Goal: Find specific page/section: Find specific page/section

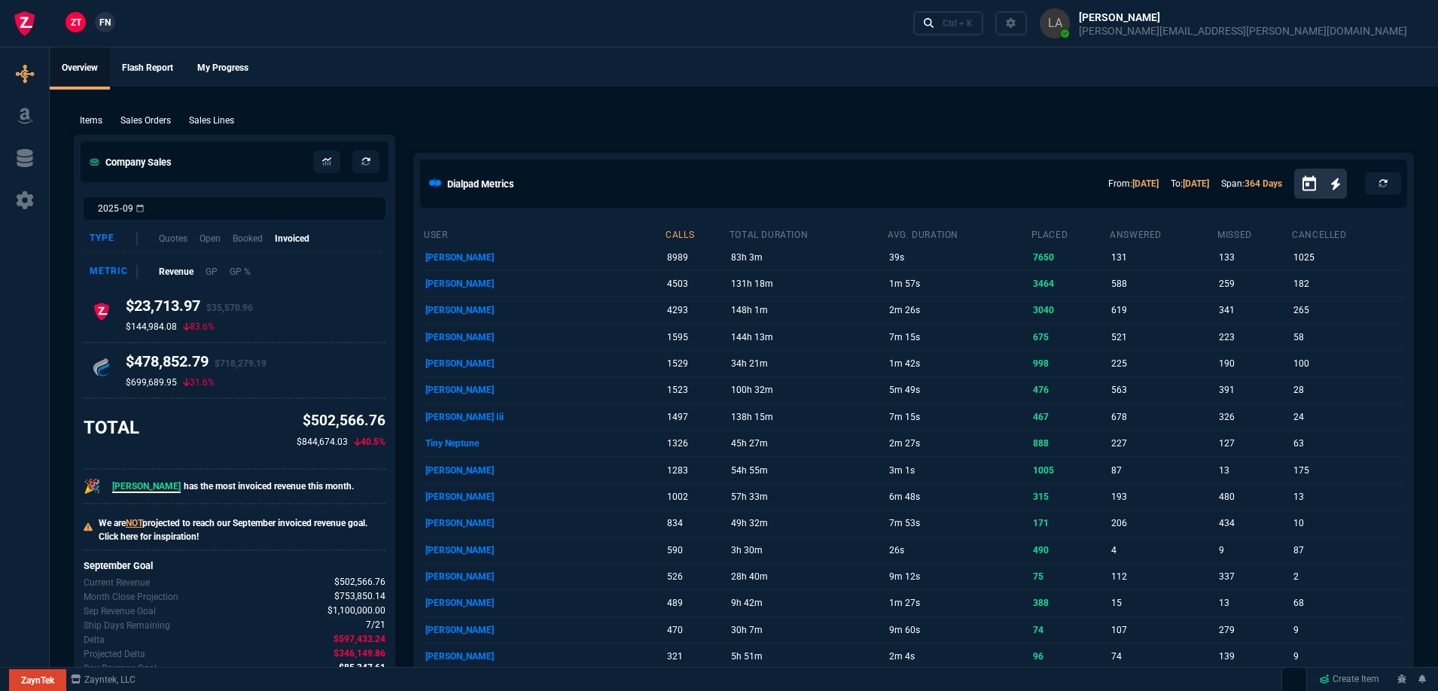
drag, startPoint x: 227, startPoint y: 121, endPoint x: 1320, endPoint y: 210, distance: 1097.1
click at [227, 121] on p "Sales Lines" at bounding box center [211, 121] width 45 height 14
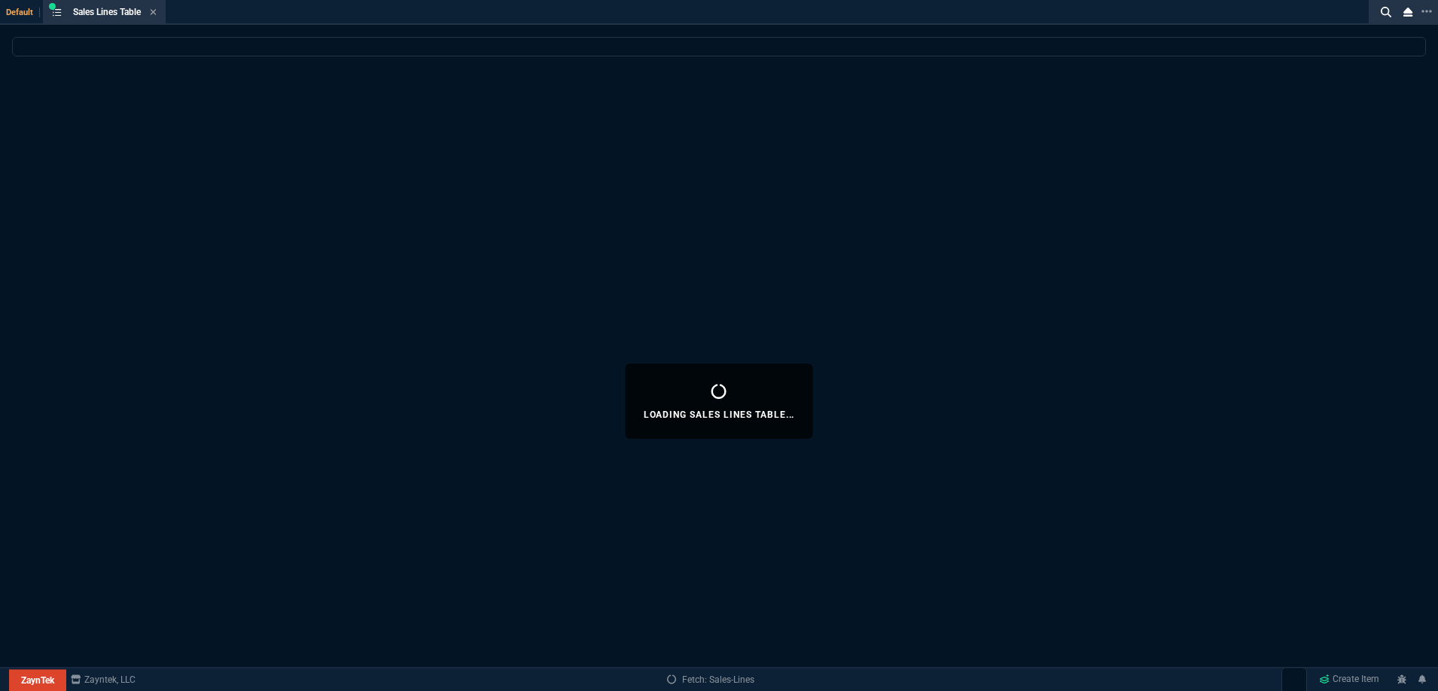
select select
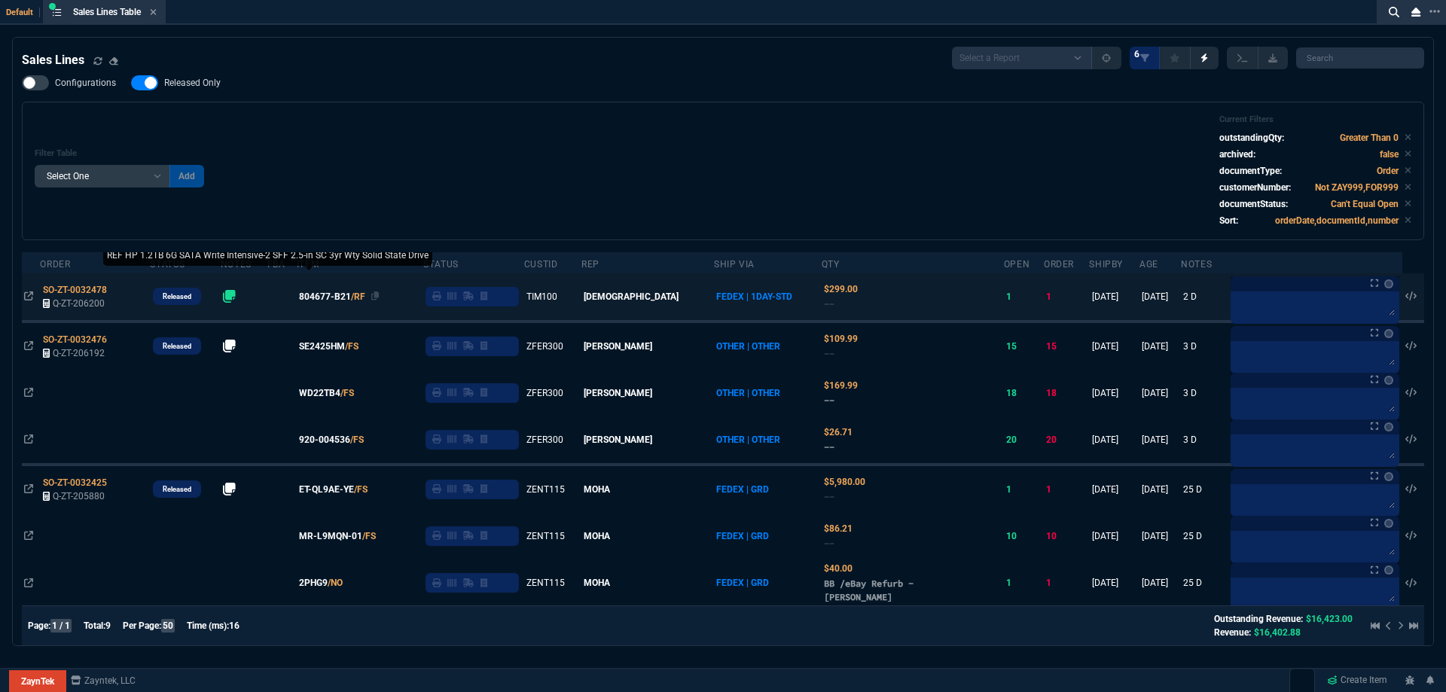
click at [351, 297] on span "804677-B21" at bounding box center [325, 297] width 52 height 14
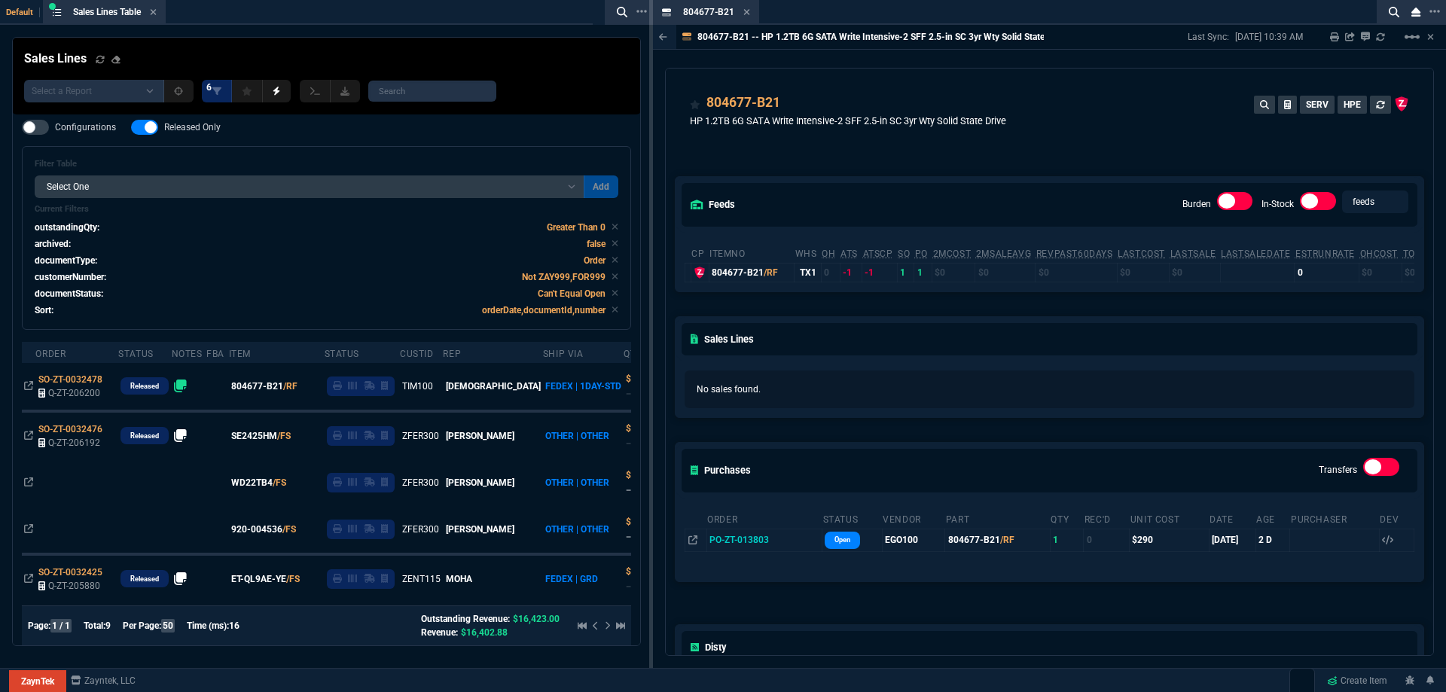
click at [746, 14] on icon at bounding box center [746, 12] width 7 height 9
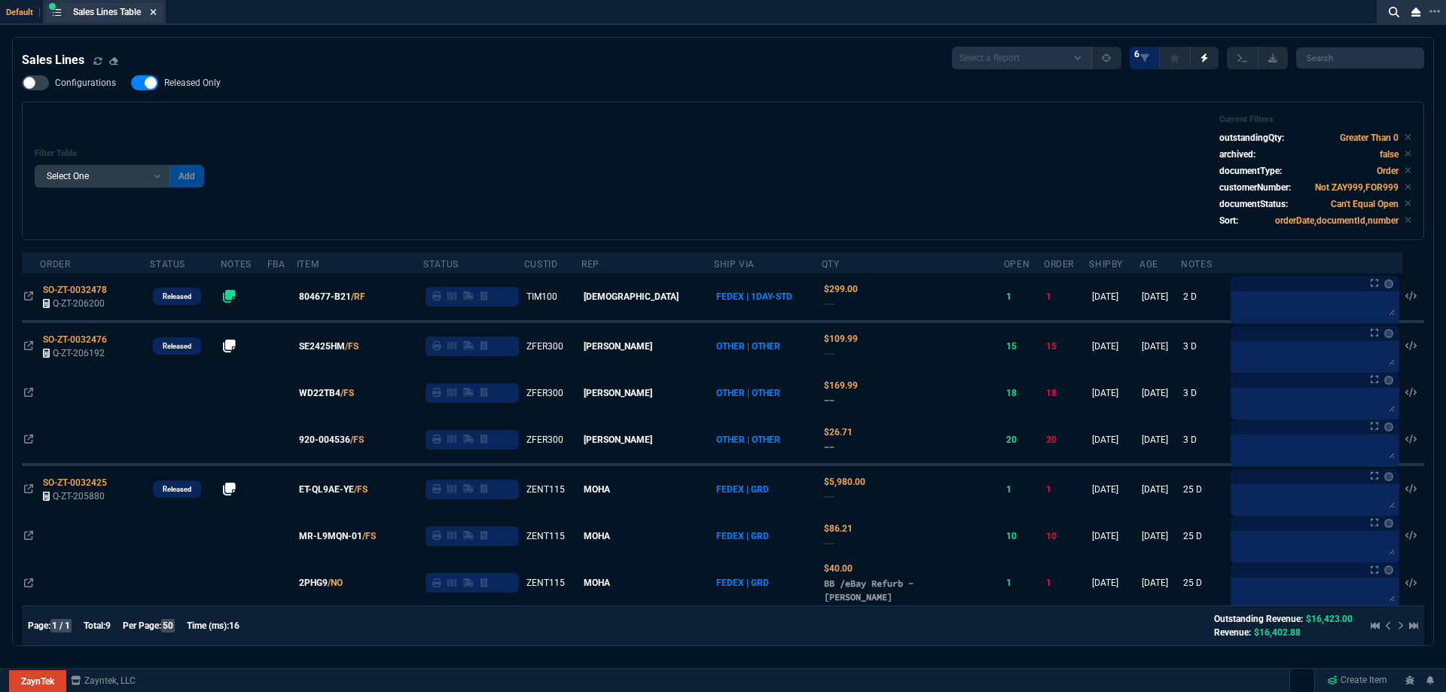
click at [156, 11] on icon at bounding box center [153, 12] width 7 height 9
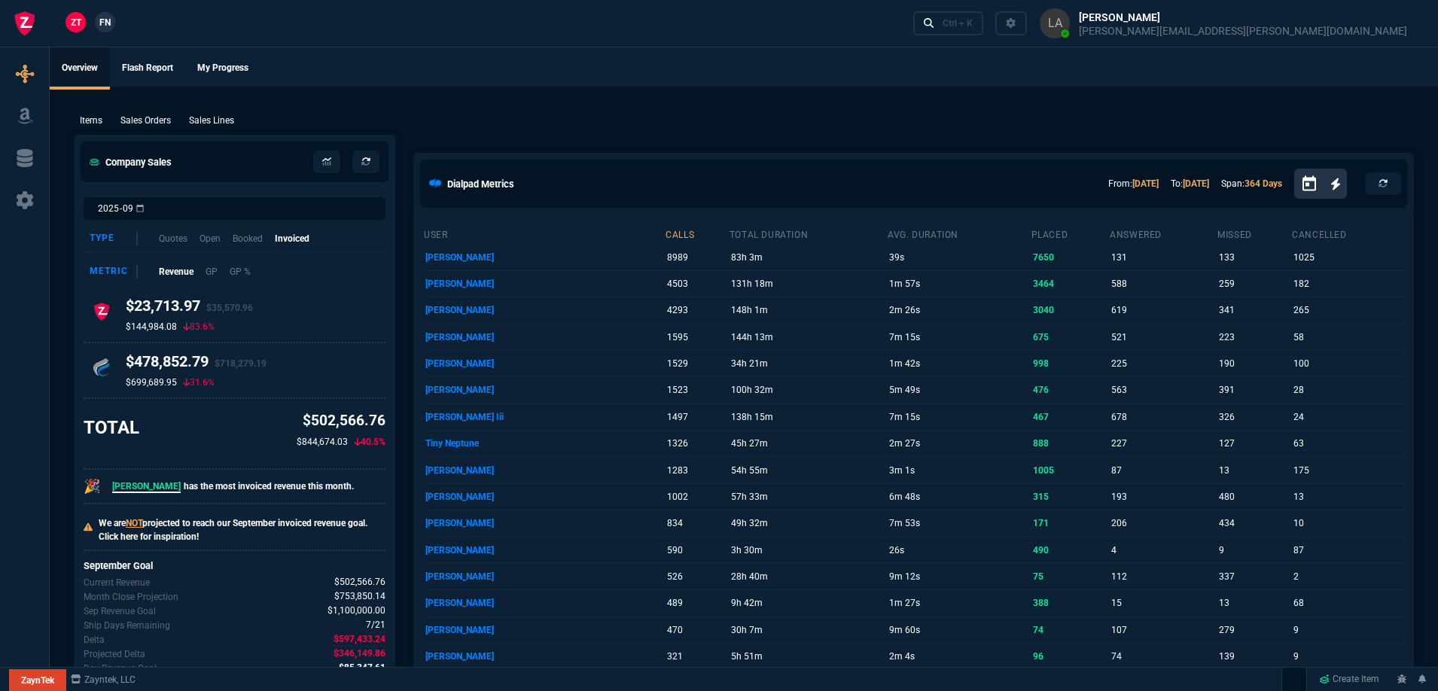
click at [104, 30] on link "FN" at bounding box center [105, 22] width 20 height 20
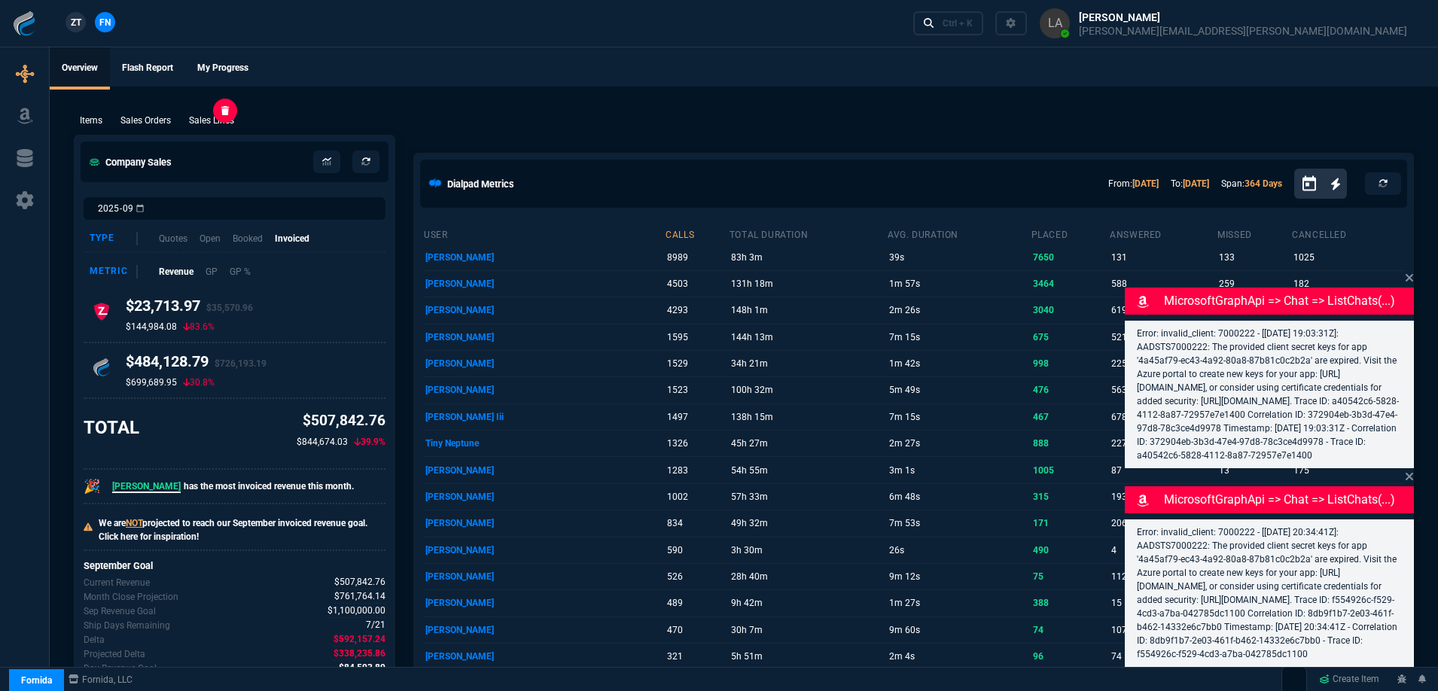
click at [215, 117] on p "Sales Lines" at bounding box center [211, 121] width 45 height 14
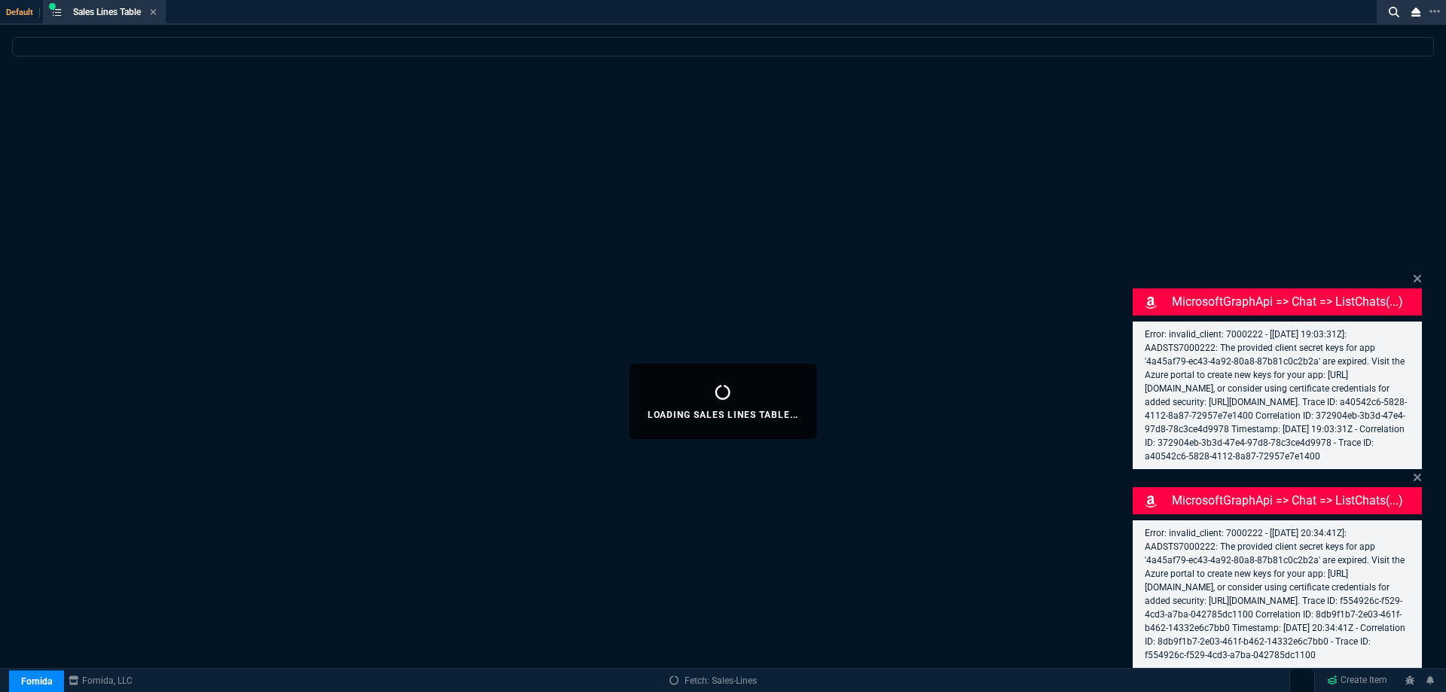
select select
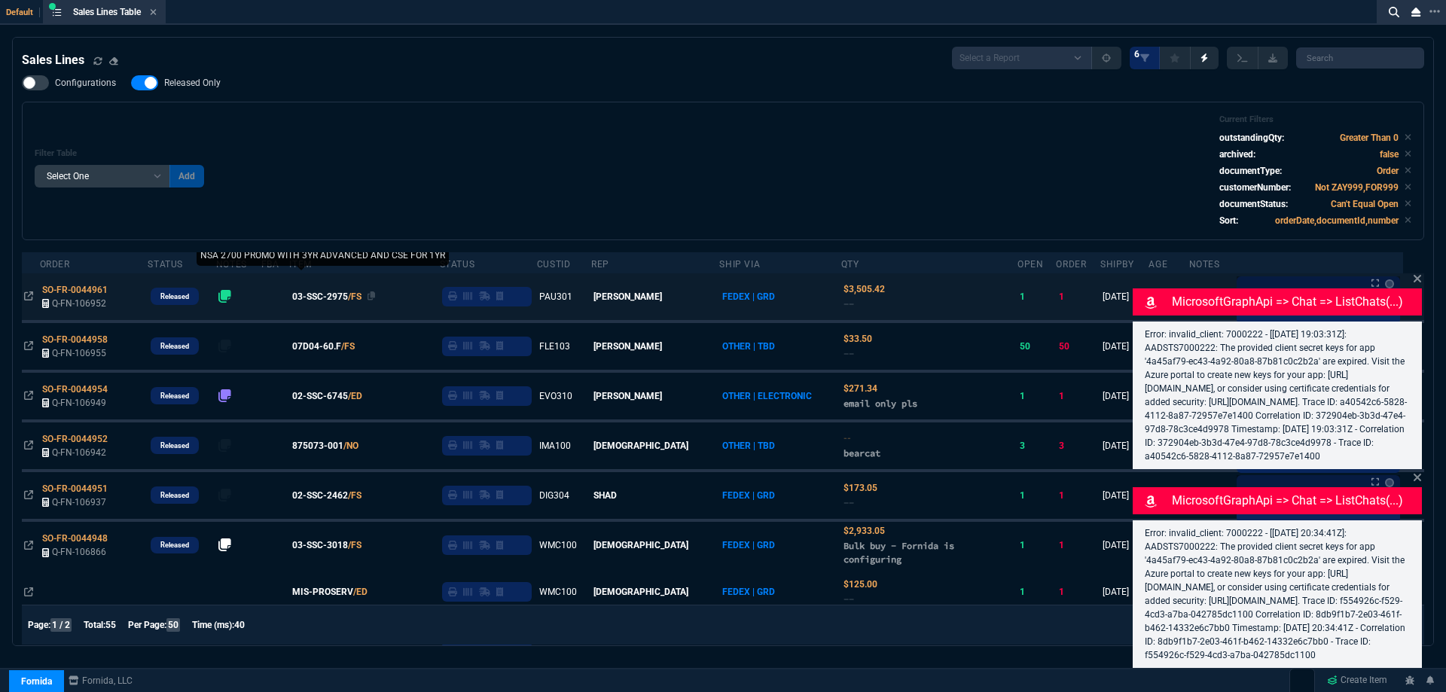
drag, startPoint x: 373, startPoint y: 138, endPoint x: 333, endPoint y: 300, distance: 166.8
click at [333, 300] on span "03-SSC-2975" at bounding box center [320, 297] width 56 height 14
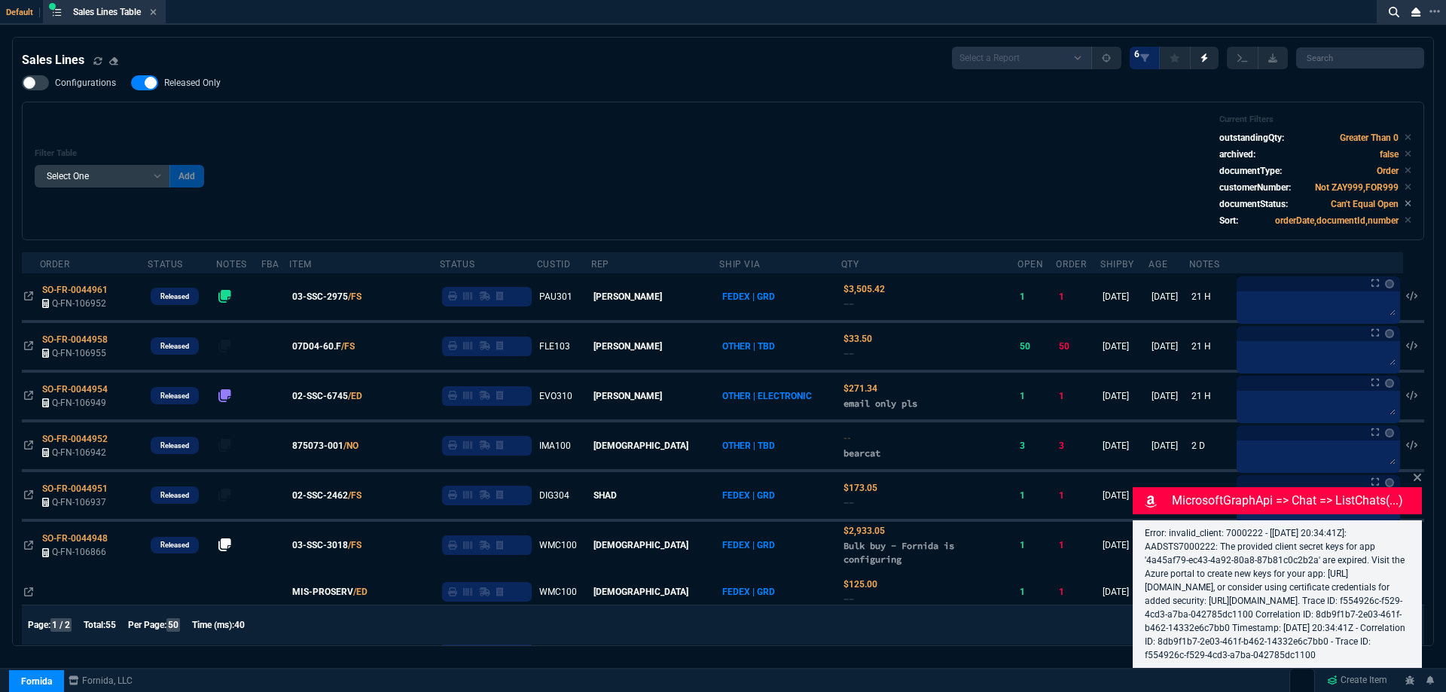
click at [340, 297] on span "03-SSC-2975" at bounding box center [320, 297] width 56 height 14
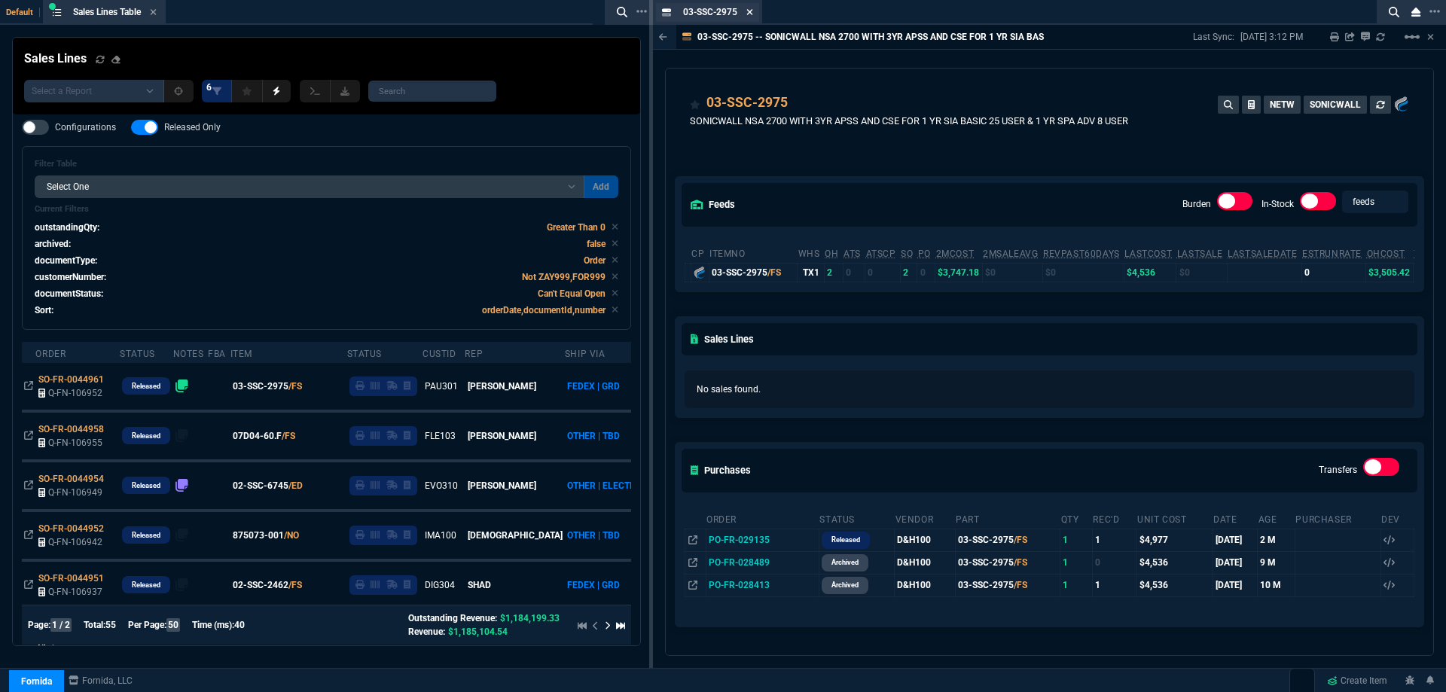
click at [751, 11] on icon at bounding box center [749, 12] width 7 height 9
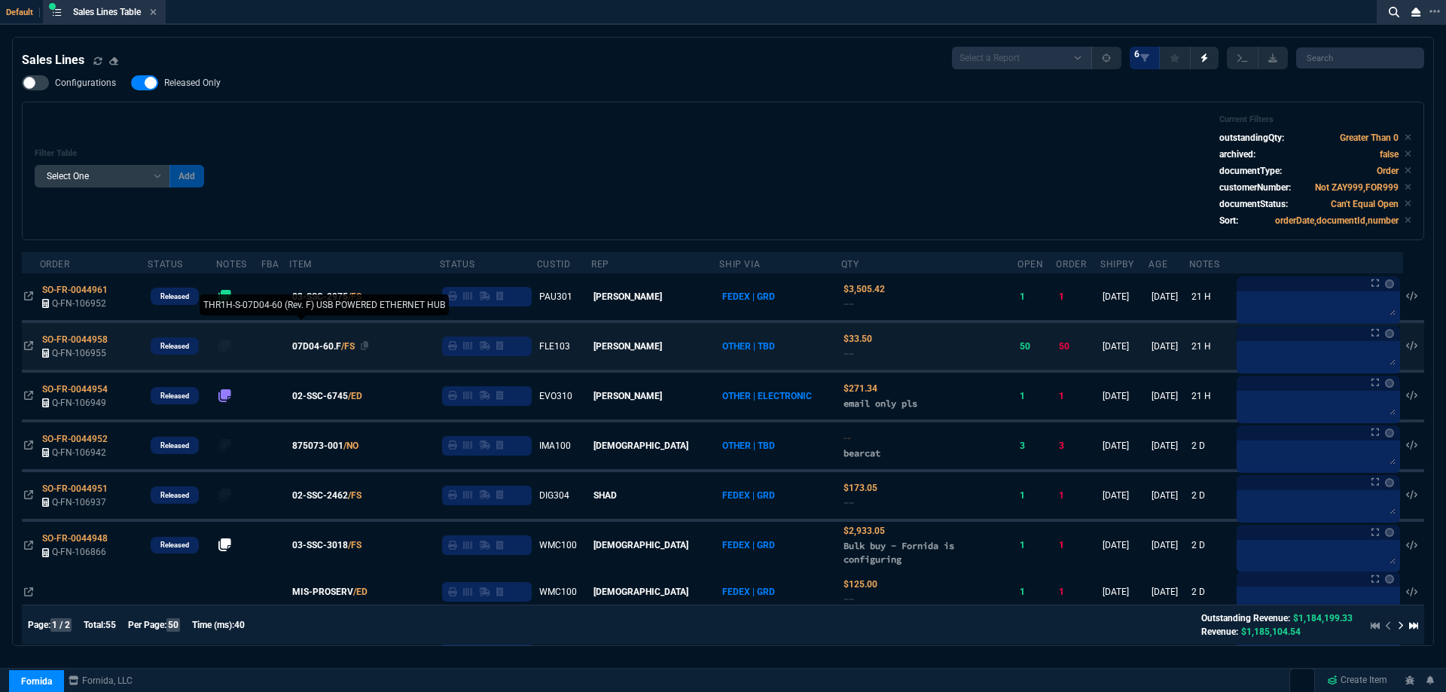
click at [337, 350] on span "07D04-60.F" at bounding box center [316, 347] width 49 height 14
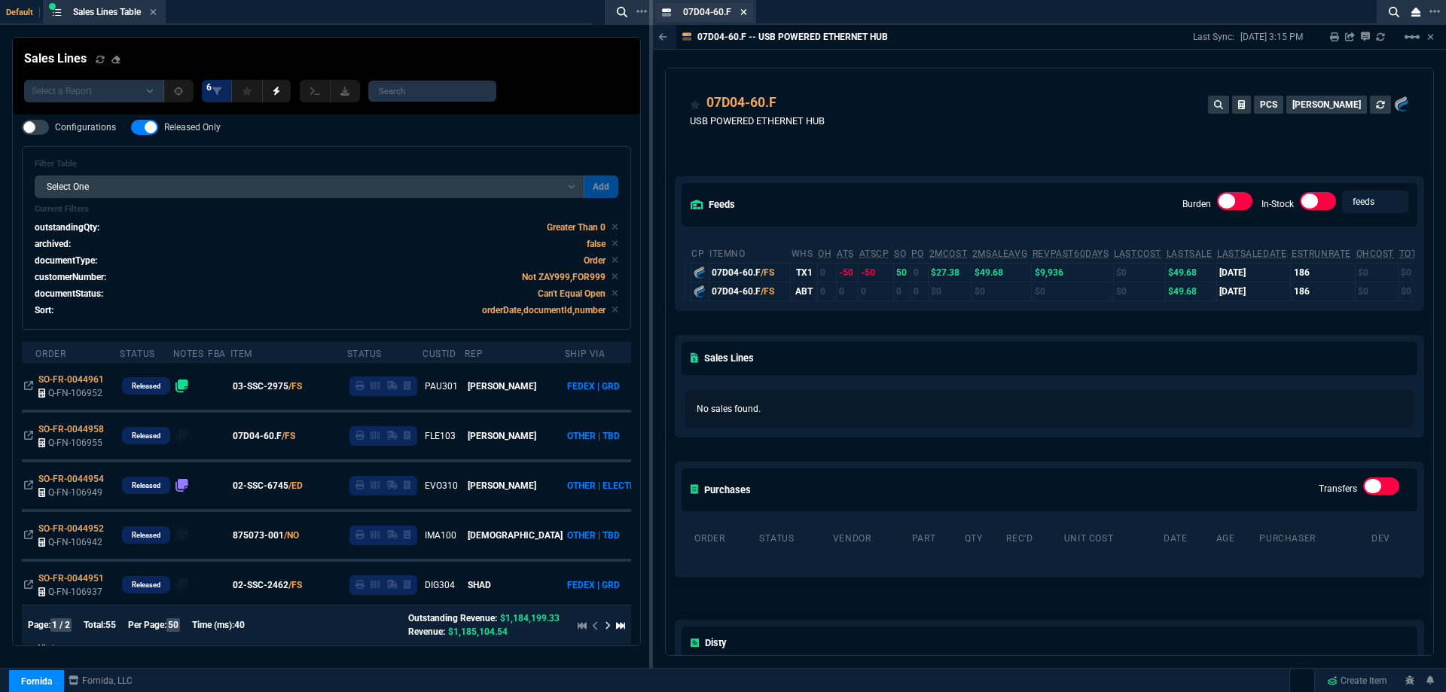
click at [741, 14] on icon at bounding box center [743, 12] width 7 height 9
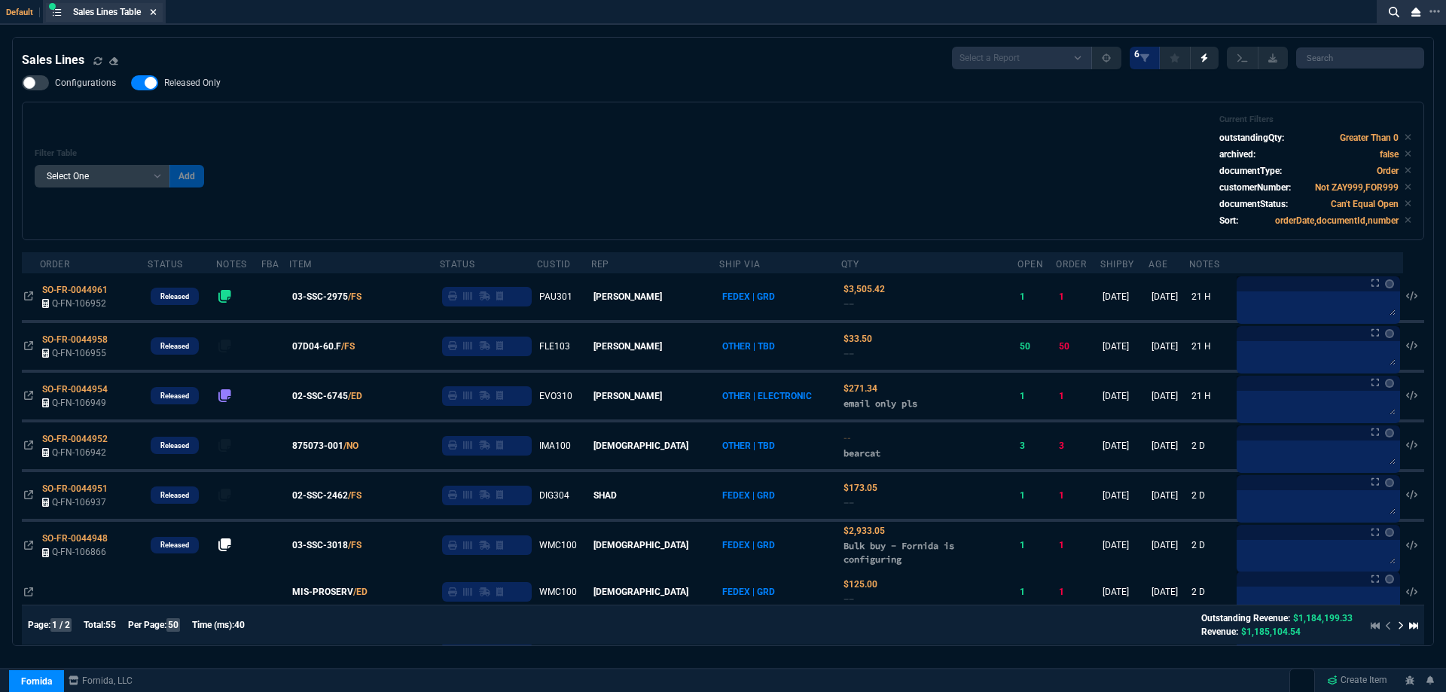
click at [154, 18] on nx-icon at bounding box center [153, 13] width 7 height 12
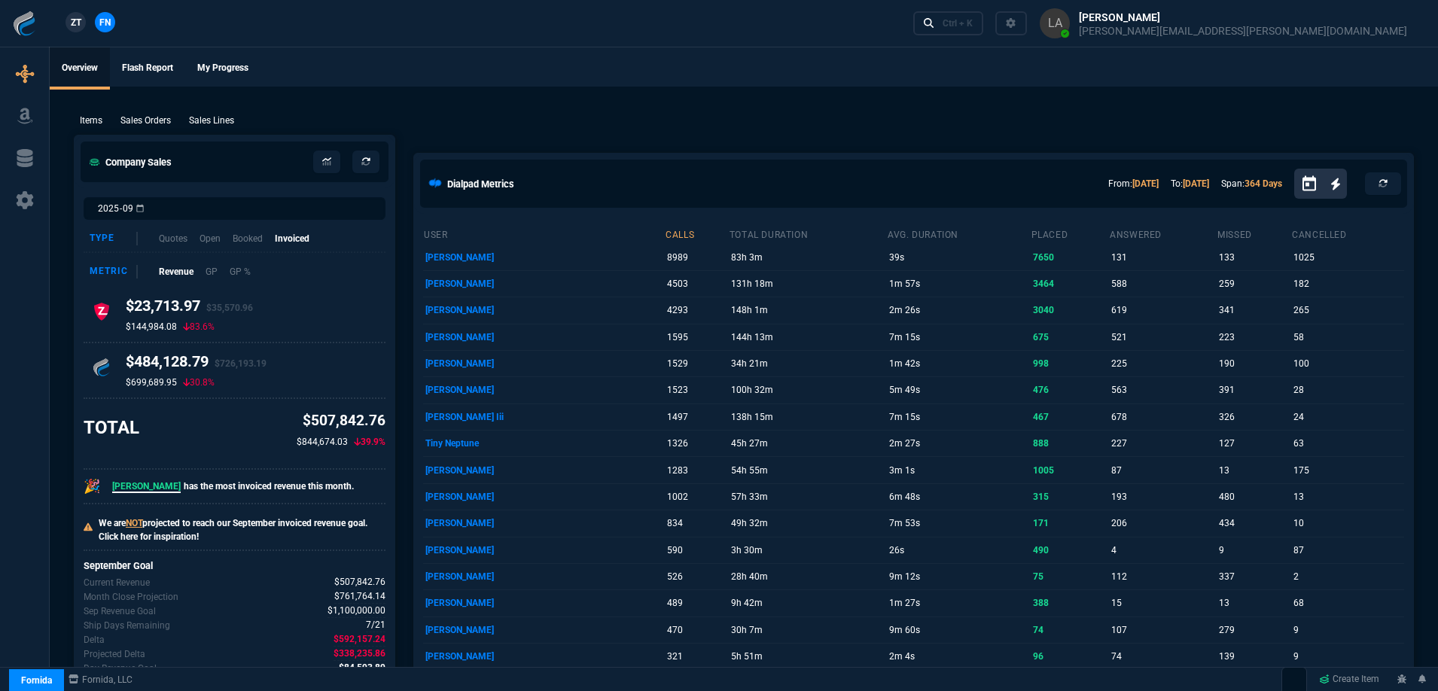
click at [222, 117] on p "Sales Lines" at bounding box center [211, 121] width 45 height 14
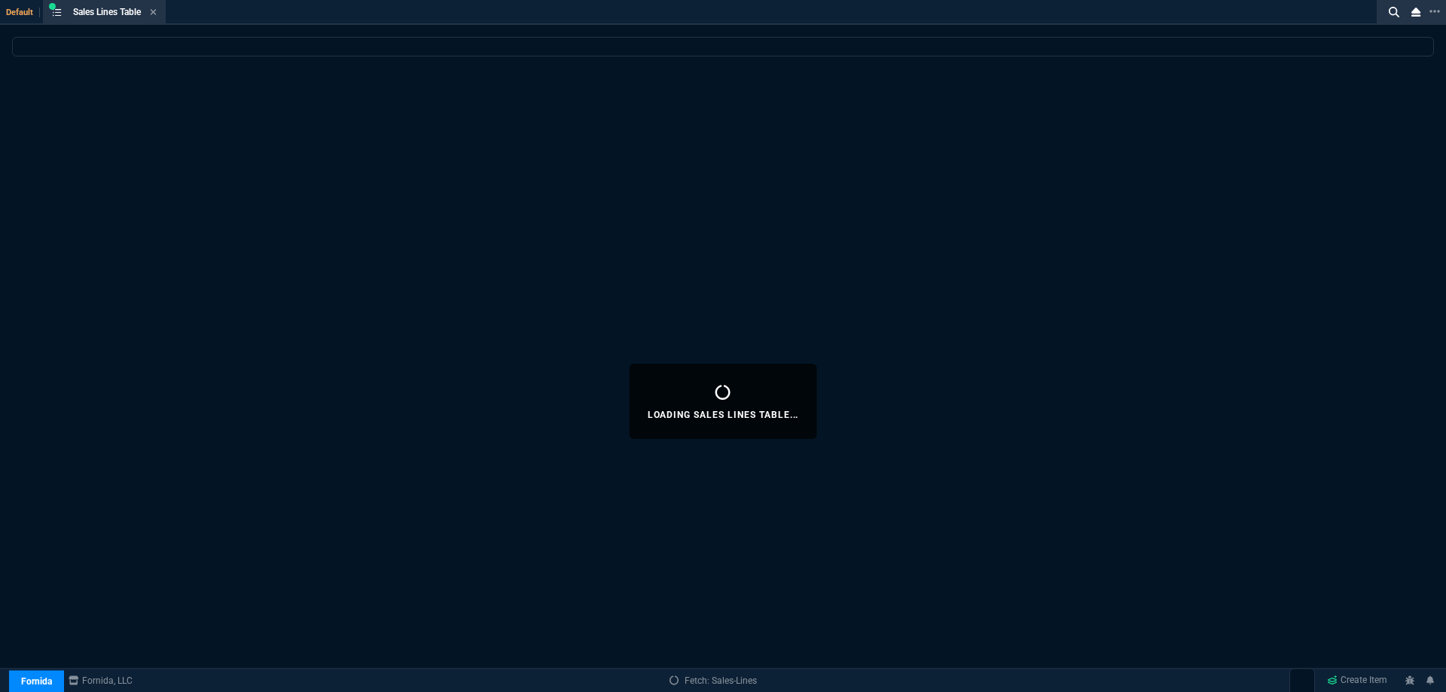
select select
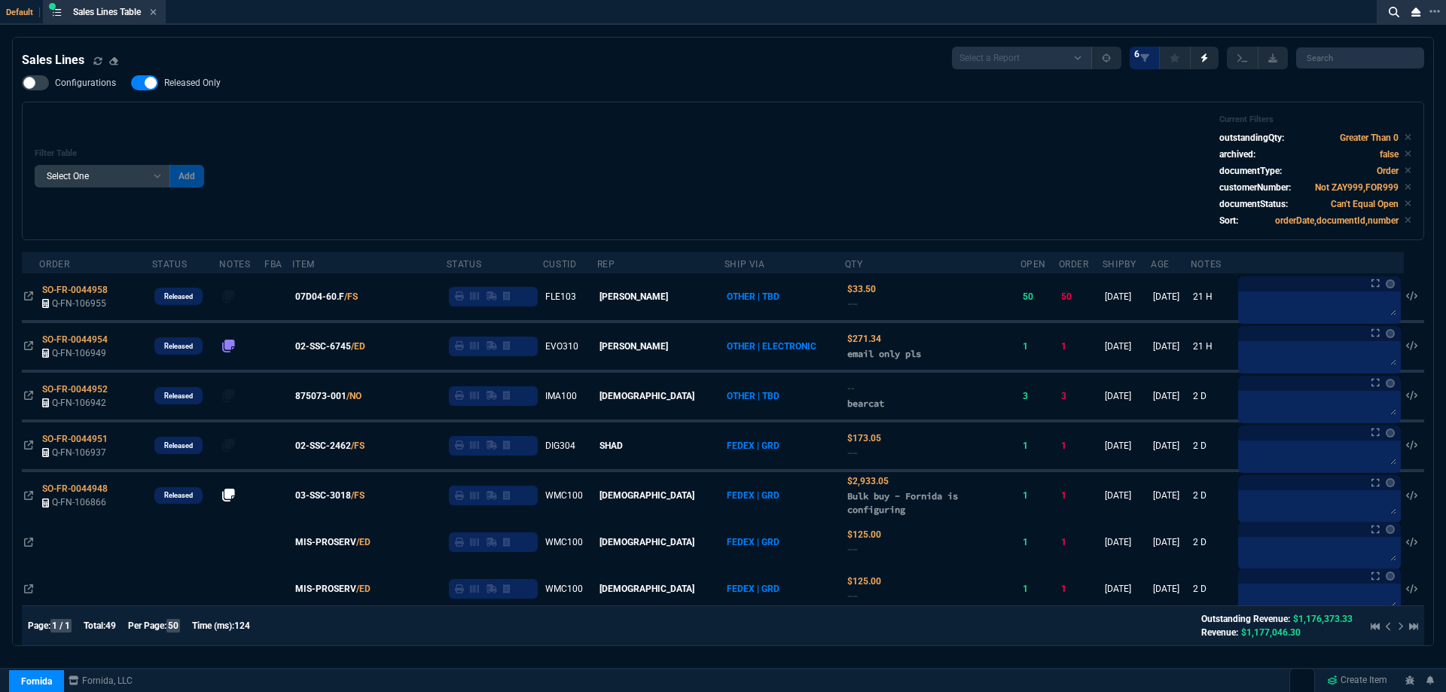
click at [182, 83] on span "Released Only" at bounding box center [192, 83] width 56 height 12
click at [131, 83] on input "Released Only" at bounding box center [130, 83] width 1 height 1
checkbox input "false"
click at [587, 165] on div "Filter Table Select One Add Filter () Age () ATS () Cond (itemVariantCode) Cust…" at bounding box center [723, 170] width 1377 height 113
click at [157, 9] on icon at bounding box center [153, 12] width 7 height 9
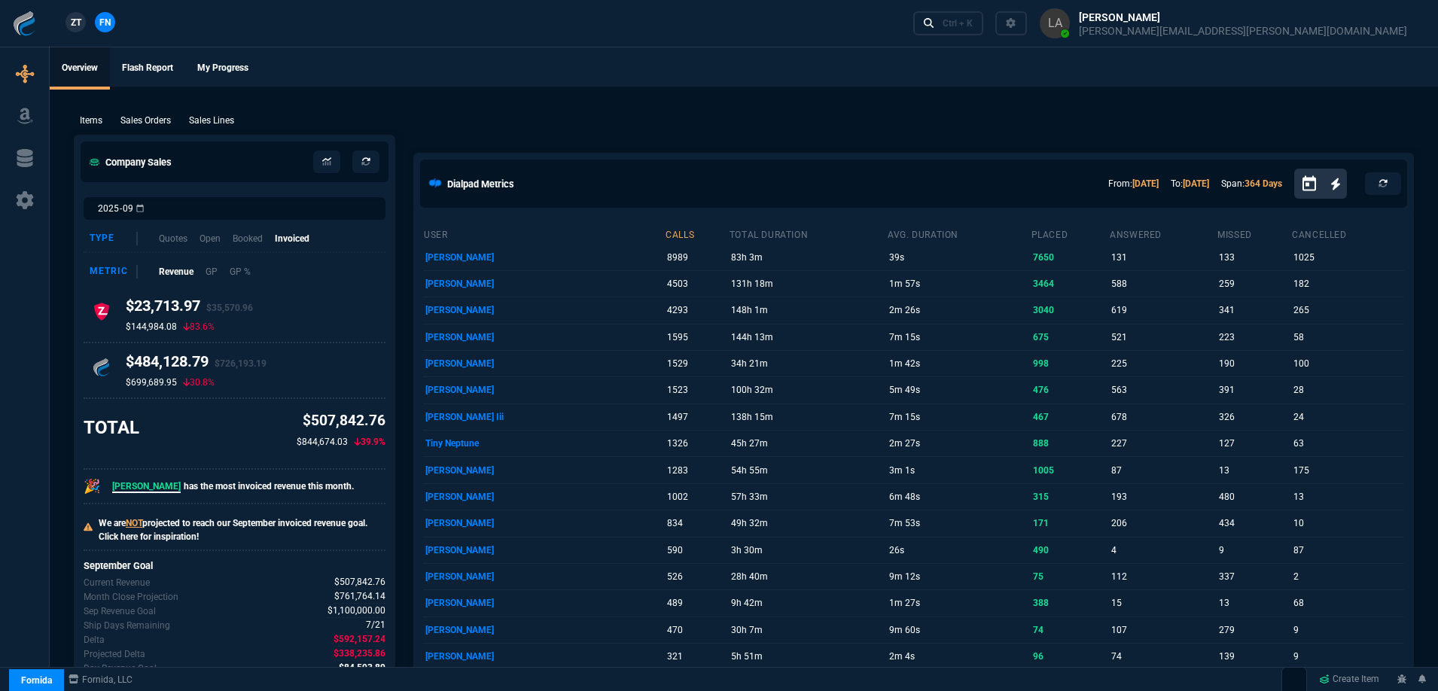
click at [83, 21] on link "ZT" at bounding box center [76, 22] width 20 height 20
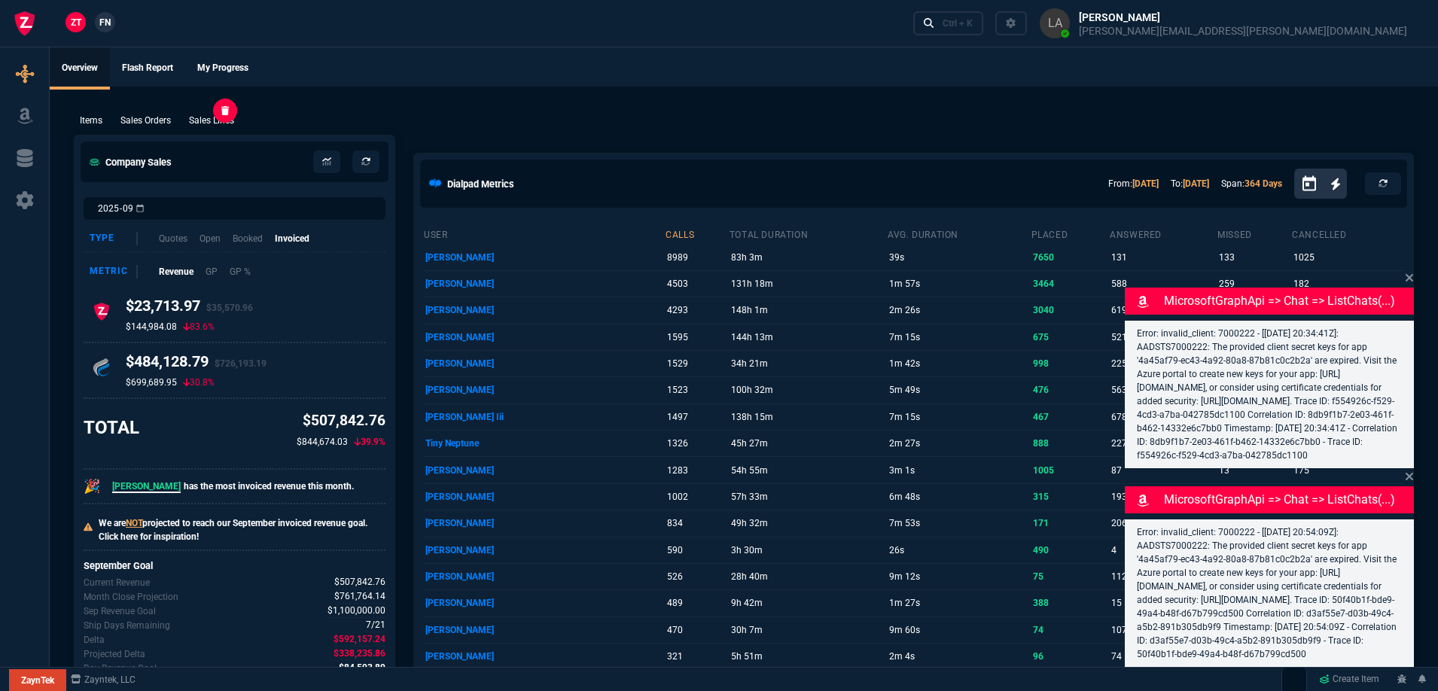
click at [221, 123] on p "Sales Lines" at bounding box center [211, 121] width 45 height 14
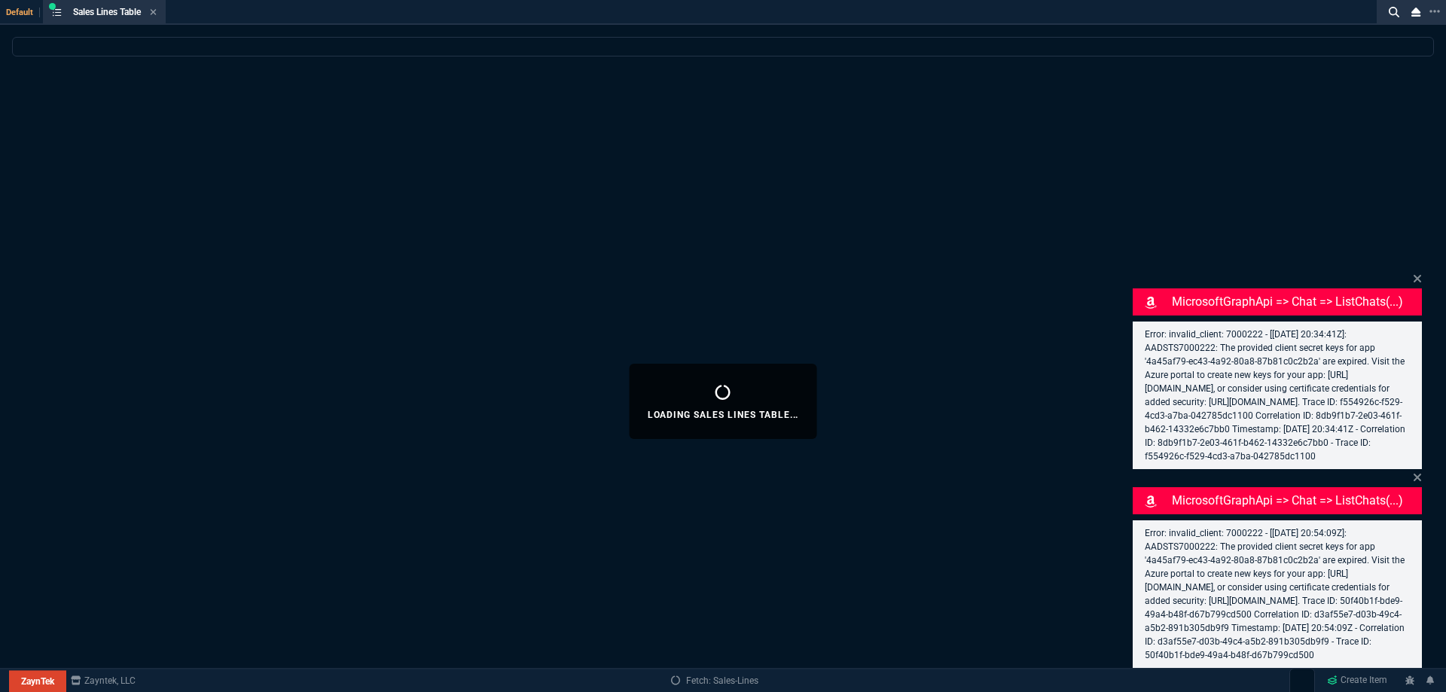
select select
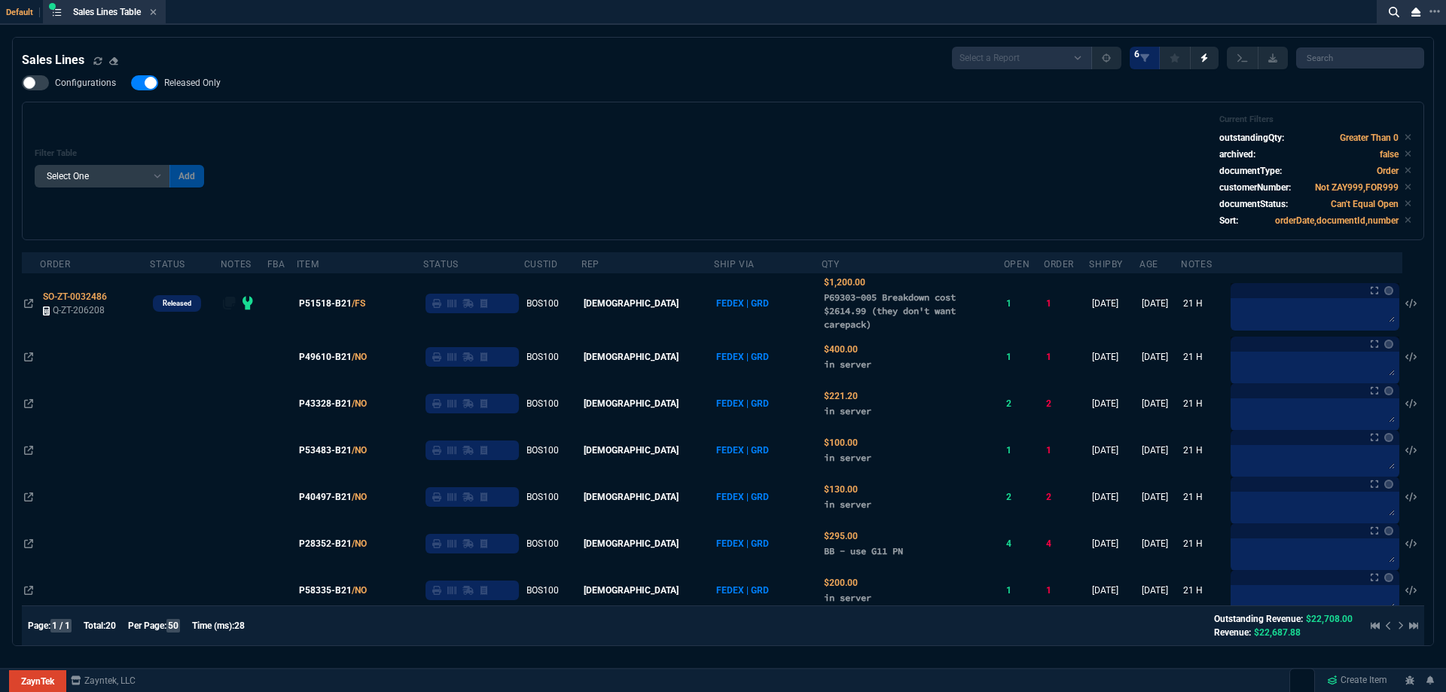
click at [215, 86] on span "Released Only" at bounding box center [192, 83] width 56 height 12
click at [131, 84] on input "Released Only" at bounding box center [130, 83] width 1 height 1
checkbox input "false"
click at [550, 163] on div "Filter Table Select One Add Filter () Age () ATS () Cond (itemVariantCode) Cust…" at bounding box center [723, 170] width 1377 height 113
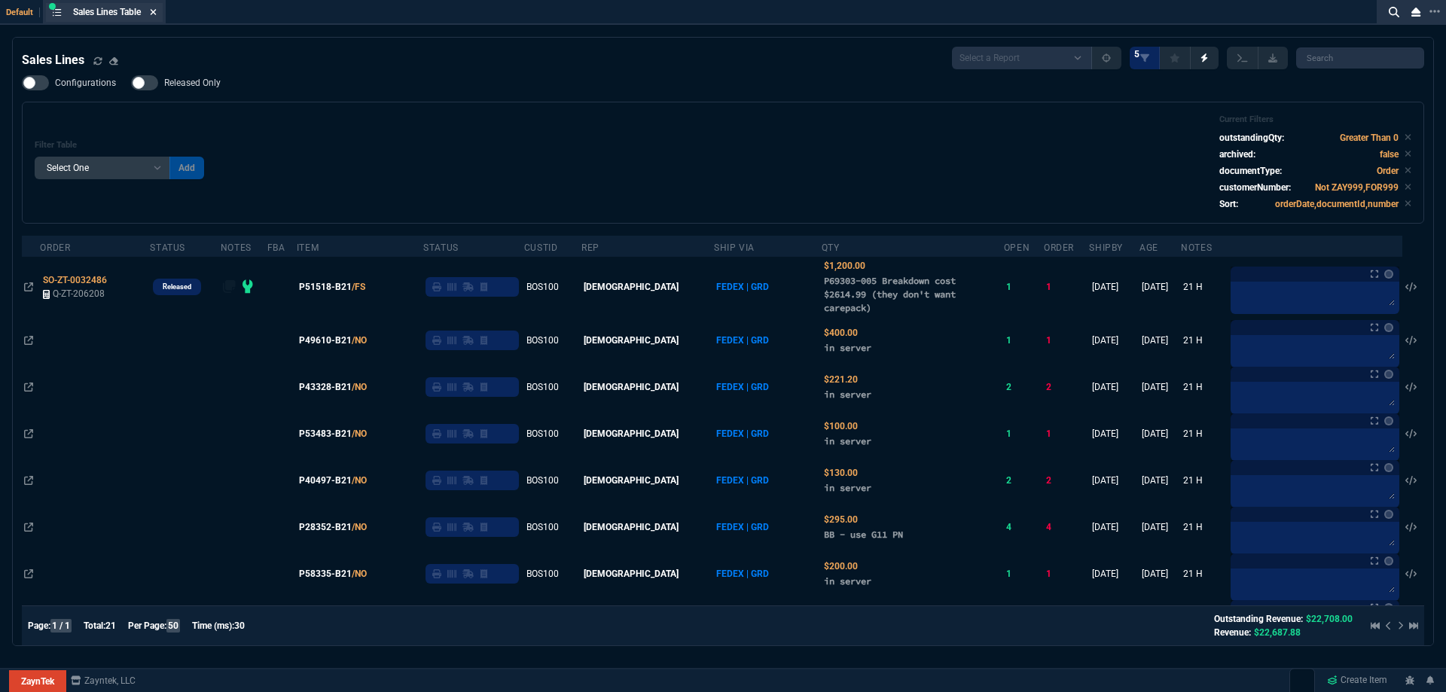
click at [157, 17] on fa-icon at bounding box center [153, 13] width 7 height 11
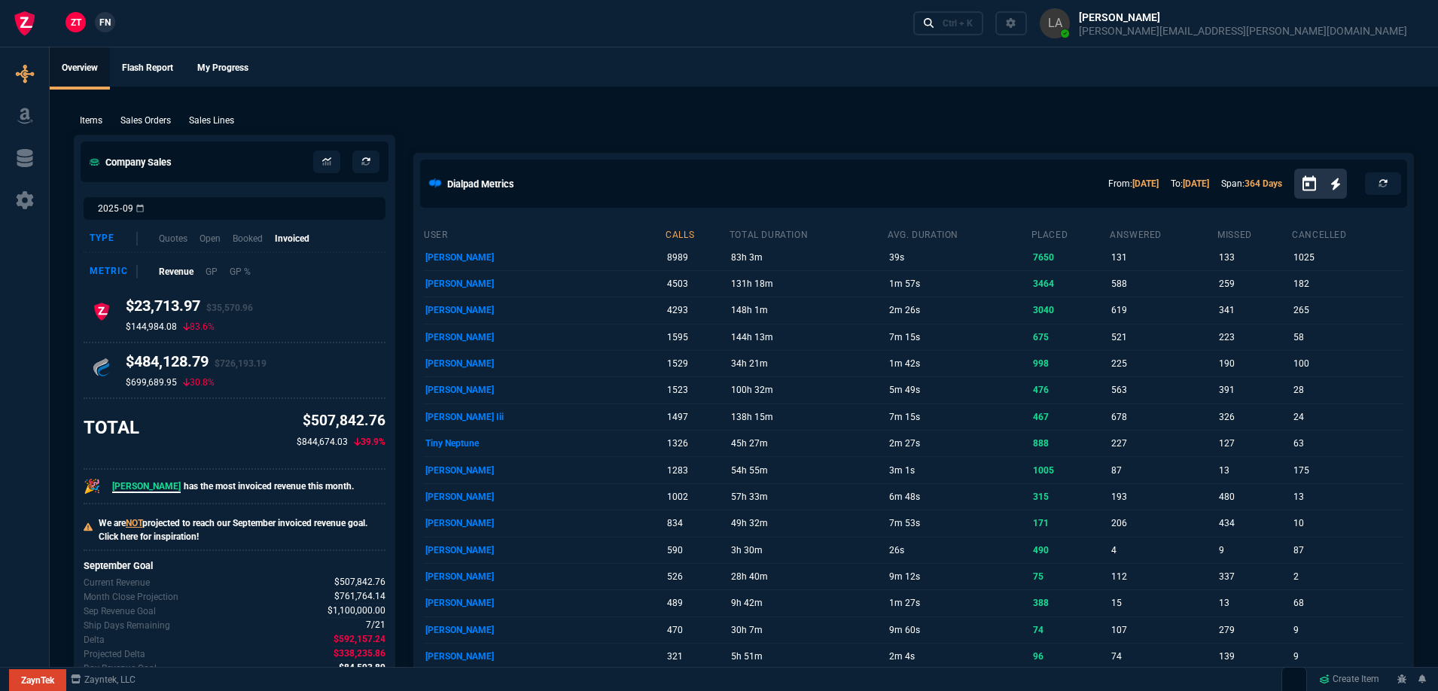
click at [100, 27] on span "FN" at bounding box center [104, 23] width 11 height 14
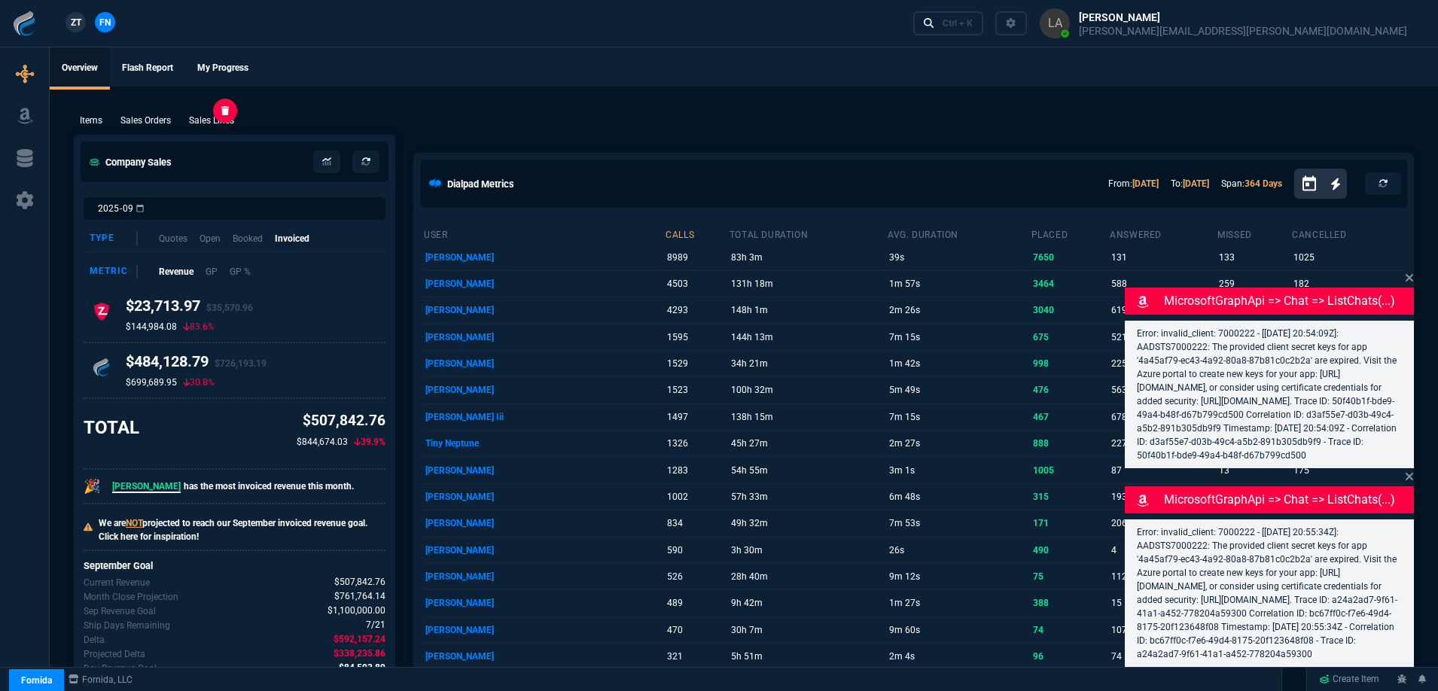
click at [197, 115] on p "Sales Lines" at bounding box center [211, 121] width 45 height 14
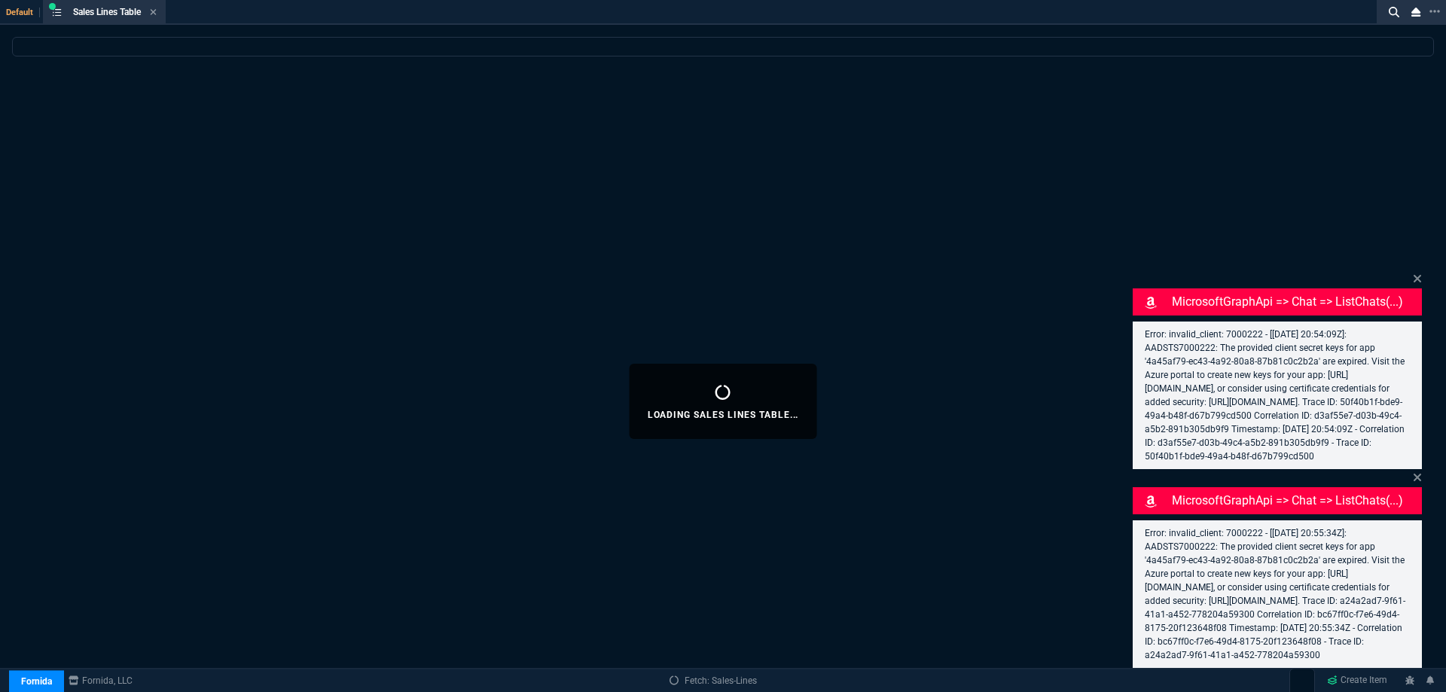
select select
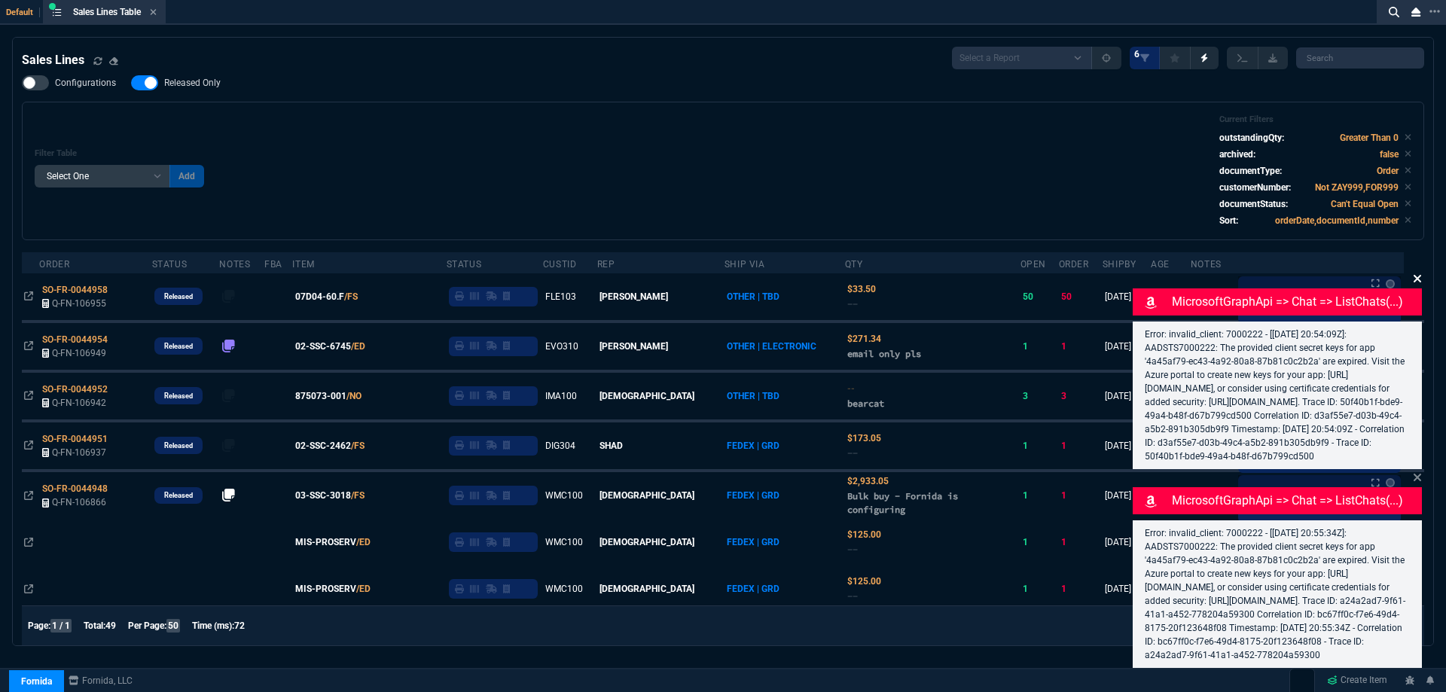
click at [1416, 273] on icon at bounding box center [1417, 279] width 9 height 12
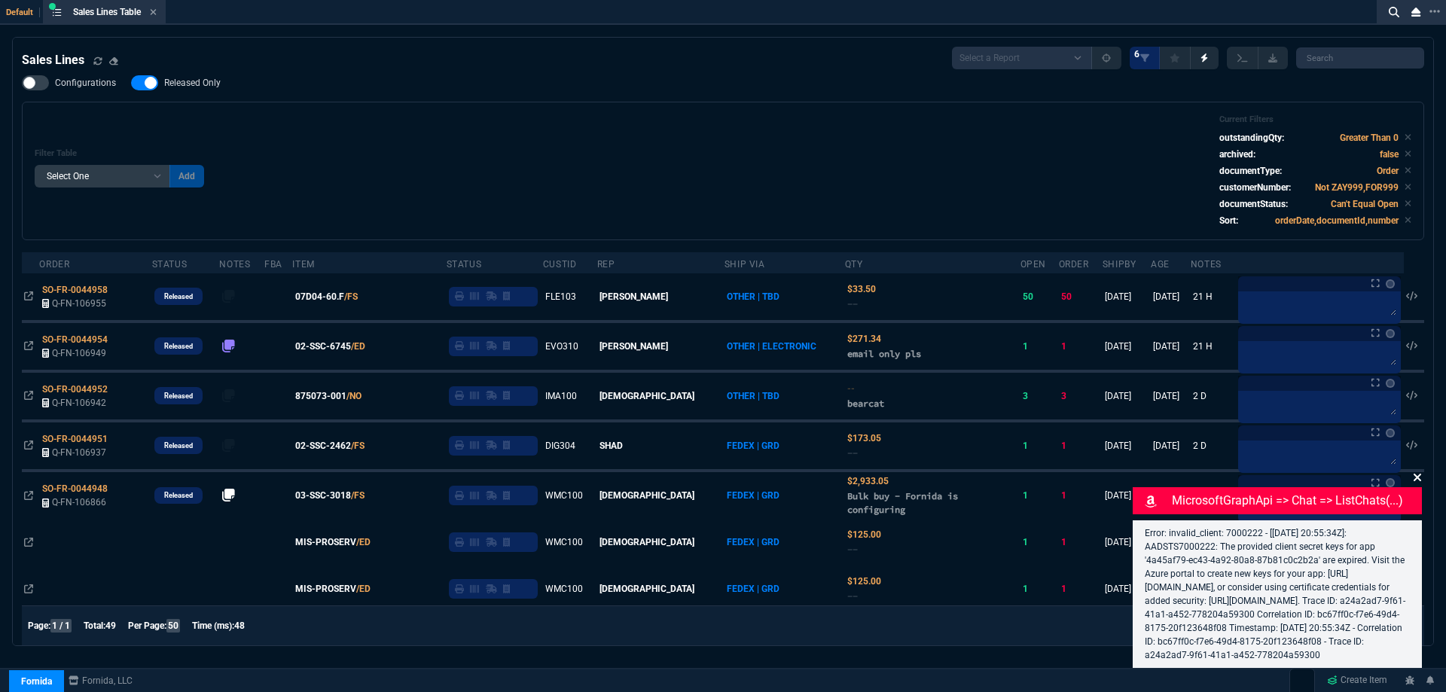
click at [1420, 471] on icon at bounding box center [1417, 477] width 9 height 12
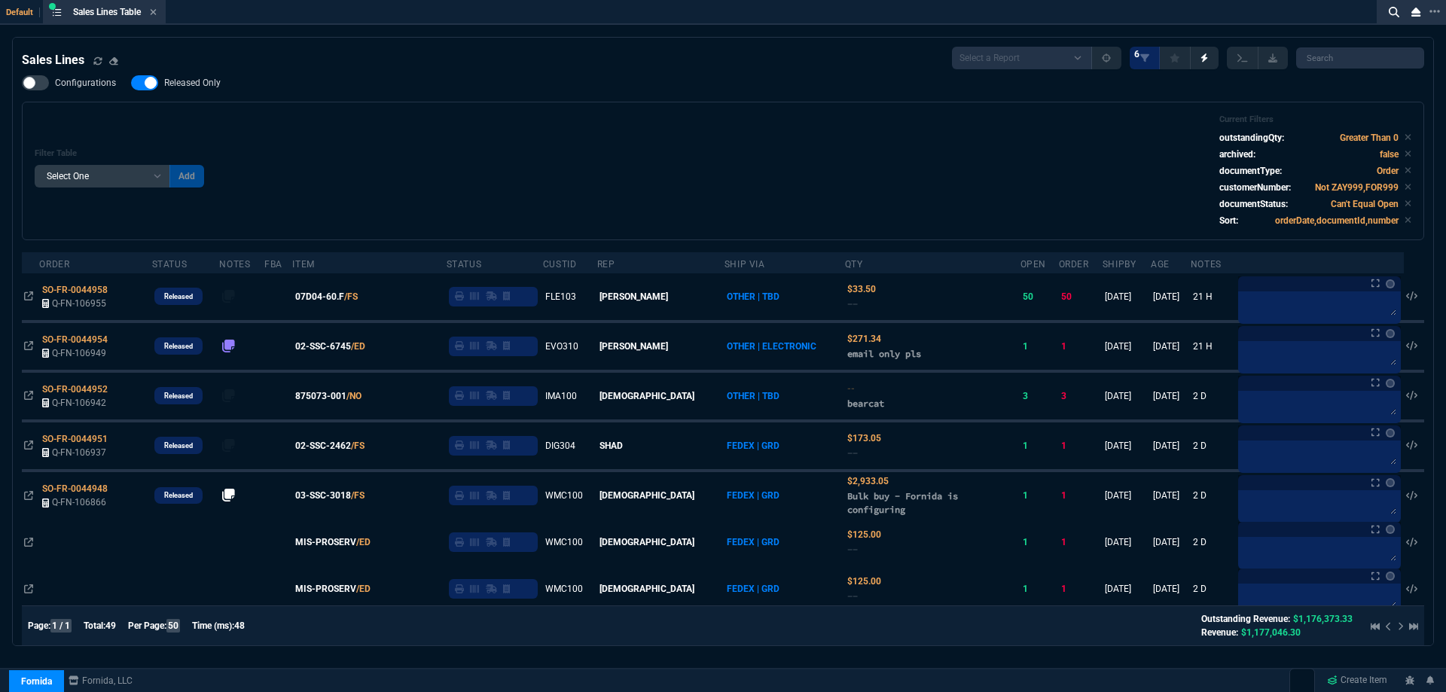
click at [189, 82] on span "Released Only" at bounding box center [192, 83] width 56 height 12
click at [131, 83] on input "Released Only" at bounding box center [130, 83] width 1 height 1
checkbox input "false"
click at [641, 157] on div "Filter Table Select One Add Filter () Age () ATS () Cond (itemVariantCode) Cust…" at bounding box center [723, 170] width 1377 height 113
